Goal: Transaction & Acquisition: Subscribe to service/newsletter

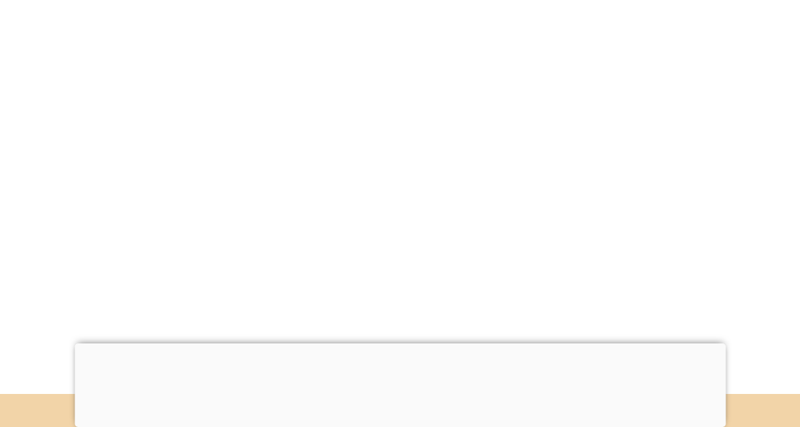
scroll to position [183, 0]
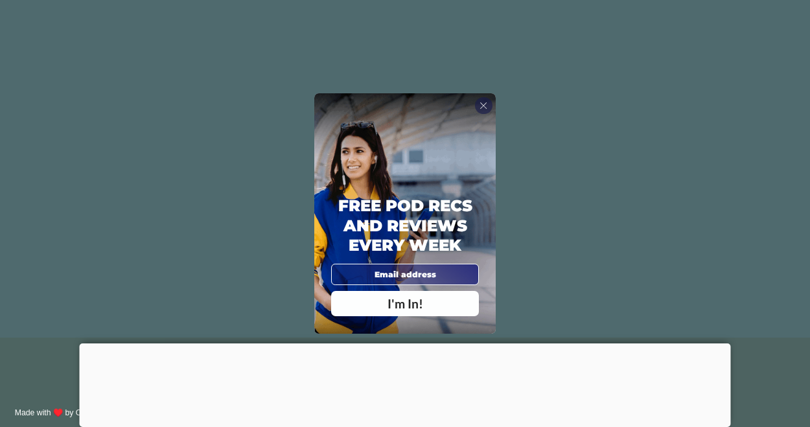
click at [430, 307] on div "I'm In!" at bounding box center [405, 303] width 130 height 12
click at [437, 273] on input "email" at bounding box center [405, 274] width 148 height 21
type input "[PERSON_NAME][EMAIL_ADDRESS][PERSON_NAME][DOMAIN_NAME]"
click at [483, 275] on div "Free Pod Recs and Reviews every week [PERSON_NAME][EMAIL_ADDRESS][PERSON_NAME][…" at bounding box center [404, 254] width 181 height 157
click at [459, 300] on div "I'm In!" at bounding box center [405, 303] width 130 height 12
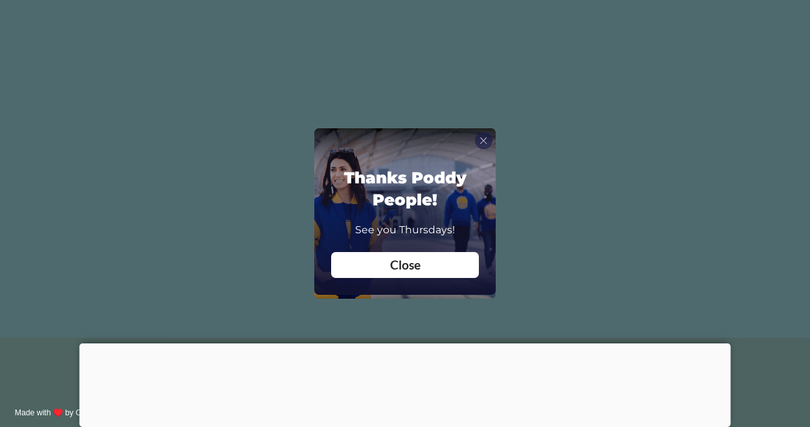
click at [420, 267] on span "Close" at bounding box center [405, 264] width 30 height 15
